Goal: Understand process/instructions: Learn how to perform a task or action

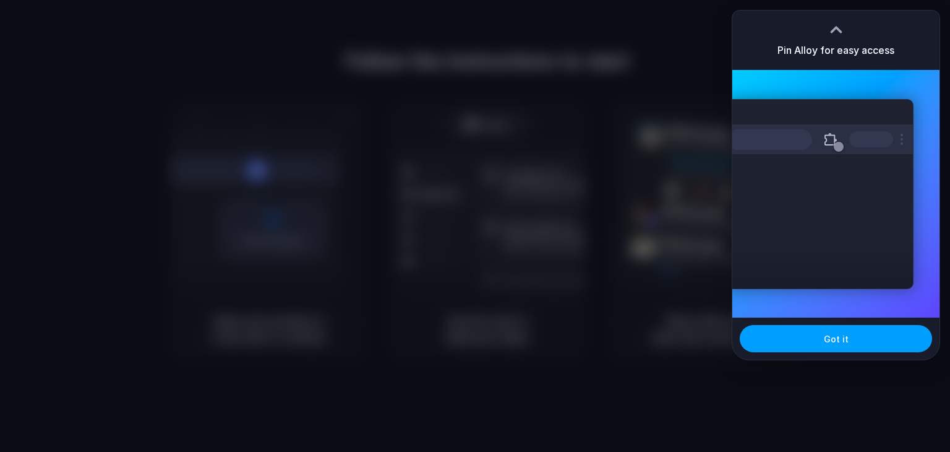
click at [837, 333] on span "Got it" at bounding box center [836, 338] width 25 height 13
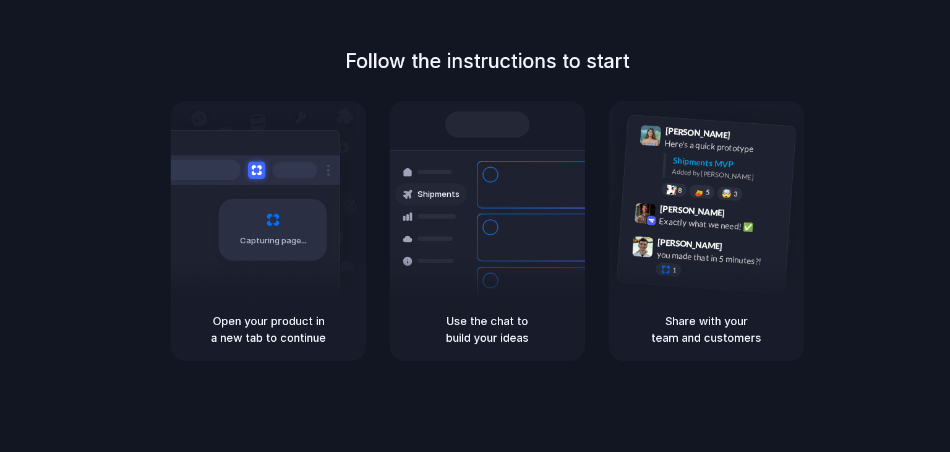
click at [942, 95] on div "Follow the instructions to start Capturing page Open your product in a new tab …" at bounding box center [487, 203] width 950 height 314
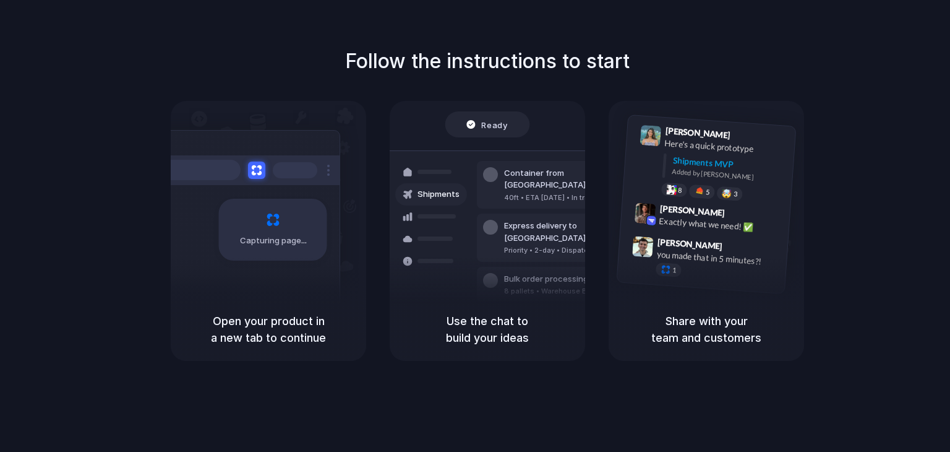
click at [275, 269] on div "Capturing page" at bounding box center [246, 225] width 187 height 190
